Goal: Find specific page/section: Find specific page/section

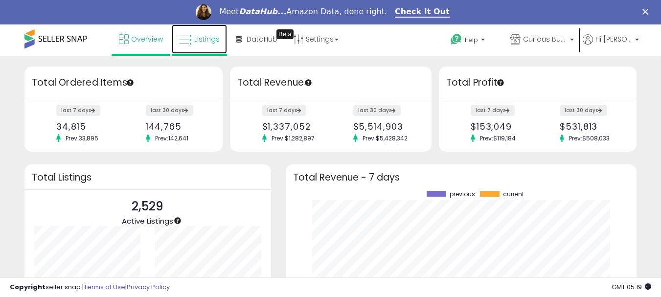
click at [212, 40] on span "Listings" at bounding box center [206, 39] width 25 height 10
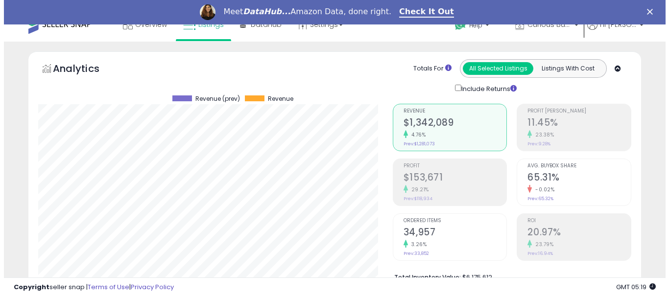
scroll to position [147, 0]
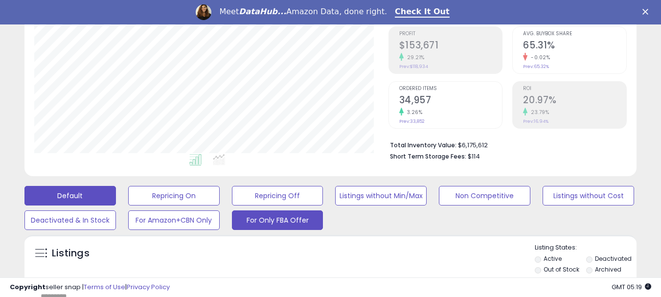
click at [281, 222] on button "For Only FBA Offer" at bounding box center [278, 220] width 92 height 20
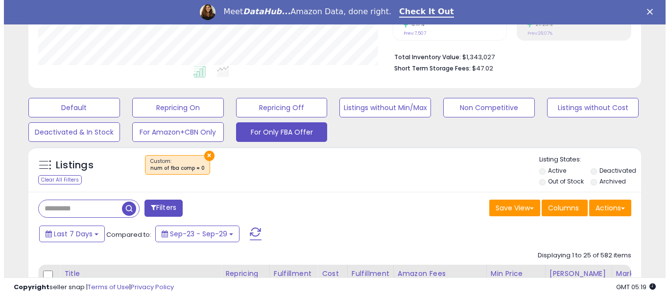
scroll to position [245, 0]
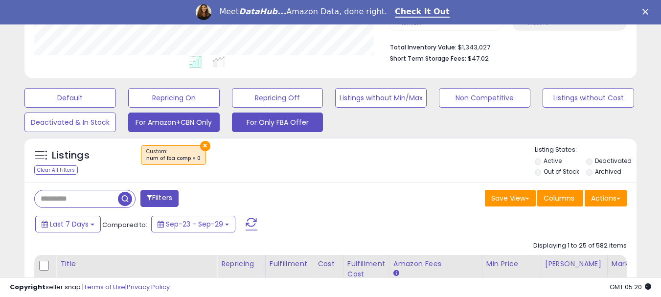
click at [174, 129] on button "For Amazon+CBN Only" at bounding box center [174, 123] width 92 height 20
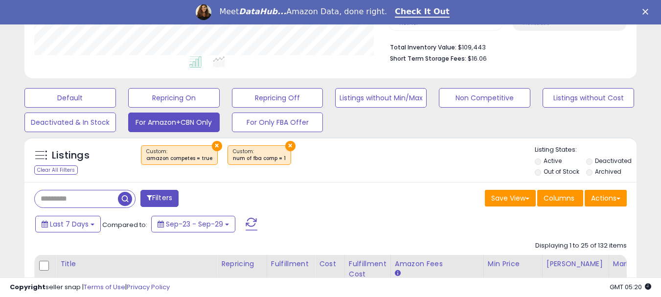
scroll to position [201, 354]
